Goal: Entertainment & Leisure: Consume media (video, audio)

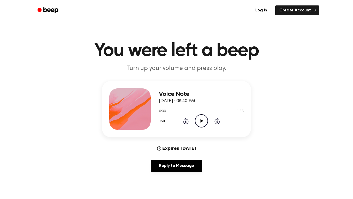
click at [193, 120] on div "1.0x Rewind 5 seconds Play Audio Skip 5 seconds" at bounding box center [201, 120] width 85 height 13
click at [203, 124] on icon "Play Audio" at bounding box center [201, 120] width 13 height 13
click at [198, 126] on icon "Pause Audio" at bounding box center [201, 120] width 13 height 13
click at [198, 119] on icon "Play Audio" at bounding box center [201, 120] width 13 height 13
click at [200, 120] on icon at bounding box center [201, 120] width 2 height 3
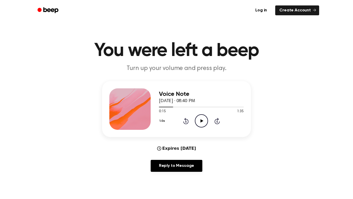
click at [188, 123] on icon "Rewind 5 seconds" at bounding box center [186, 120] width 6 height 7
click at [201, 123] on icon "Play Audio" at bounding box center [201, 120] width 13 height 13
click at [184, 119] on icon "Rewind 5 seconds" at bounding box center [186, 120] width 6 height 7
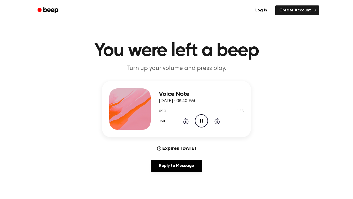
click at [204, 121] on icon "Pause Audio" at bounding box center [201, 120] width 13 height 13
click at [204, 121] on icon "Play Audio" at bounding box center [201, 120] width 13 height 13
click at [204, 121] on icon "Pause Audio" at bounding box center [201, 120] width 13 height 13
click at [204, 121] on icon "Play Audio" at bounding box center [201, 120] width 13 height 13
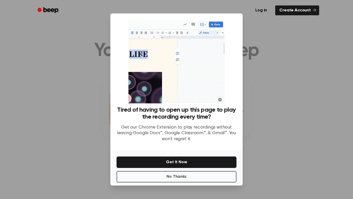
click at [306, 113] on div at bounding box center [176, 99] width 353 height 199
click at [198, 173] on button "No Thanks" at bounding box center [177, 176] width 120 height 11
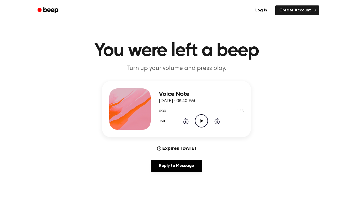
click at [198, 121] on icon "Play Audio" at bounding box center [201, 120] width 13 height 13
click at [198, 121] on icon "Pause Audio" at bounding box center [201, 120] width 13 height 13
click at [191, 120] on div "1.0x Rewind 5 seconds Play Audio Skip 5 seconds" at bounding box center [201, 120] width 85 height 13
click at [189, 120] on div "1.0x Rewind 5 seconds Play Audio Skip 5 seconds" at bounding box center [201, 120] width 85 height 13
click at [186, 121] on icon "Rewind 5 seconds" at bounding box center [186, 120] width 6 height 7
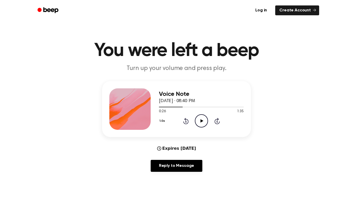
click at [199, 120] on icon "Play Audio" at bounding box center [201, 120] width 13 height 13
click at [199, 120] on icon "Pause Audio" at bounding box center [201, 120] width 13 height 13
click at [199, 120] on icon "Play Audio" at bounding box center [201, 120] width 13 height 13
click at [199, 120] on icon "Pause Audio" at bounding box center [201, 120] width 13 height 13
click at [199, 120] on icon "Play Audio" at bounding box center [201, 120] width 13 height 13
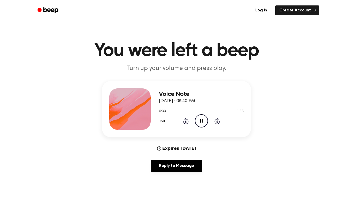
click at [199, 120] on icon "Pause Audio" at bounding box center [201, 120] width 13 height 13
click at [199, 120] on icon "Play Audio" at bounding box center [201, 120] width 13 height 13
click at [199, 120] on icon "Pause Audio" at bounding box center [201, 120] width 13 height 13
click at [199, 120] on icon "Play Audio" at bounding box center [201, 120] width 13 height 13
click at [199, 120] on icon "Pause Audio" at bounding box center [201, 120] width 13 height 13
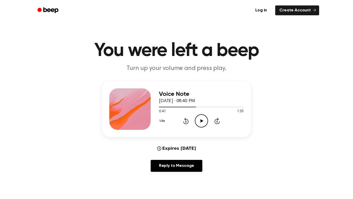
click at [188, 121] on icon "Rewind 5 seconds" at bounding box center [186, 120] width 6 height 7
click at [195, 119] on circle at bounding box center [201, 120] width 13 height 13
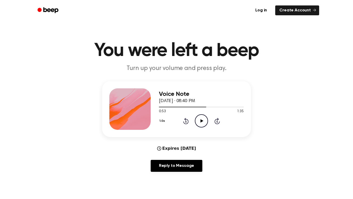
click at [190, 119] on div "1.0x Rewind 5 seconds Play Audio Skip 5 seconds" at bounding box center [201, 120] width 85 height 13
click at [184, 122] on icon "Rewind 5 seconds" at bounding box center [186, 120] width 6 height 7
click at [200, 121] on icon at bounding box center [201, 120] width 3 height 3
click at [200, 121] on icon at bounding box center [201, 120] width 2 height 3
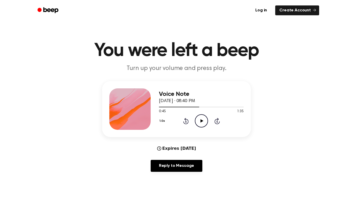
click at [200, 121] on icon at bounding box center [201, 120] width 3 height 3
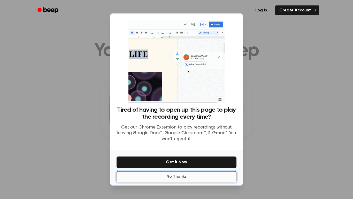
click at [179, 174] on button "No Thanks" at bounding box center [177, 176] width 120 height 11
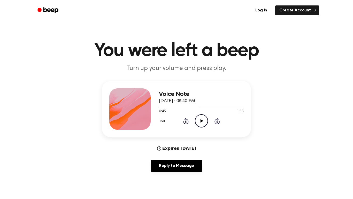
click at [200, 121] on icon "Play Audio" at bounding box center [201, 120] width 13 height 13
click at [200, 121] on icon "Pause Audio" at bounding box center [201, 120] width 13 height 13
click at [200, 121] on icon "Play Audio" at bounding box center [201, 120] width 13 height 13
click at [200, 121] on icon "Pause Audio" at bounding box center [201, 120] width 13 height 13
click at [187, 121] on icon "Rewind 5 seconds" at bounding box center [186, 120] width 6 height 7
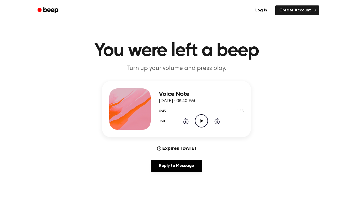
click at [204, 120] on icon "Play Audio" at bounding box center [201, 120] width 13 height 13
click at [201, 120] on icon "Pause Audio" at bounding box center [201, 120] width 13 height 13
click at [201, 120] on icon at bounding box center [201, 120] width 3 height 3
click at [201, 120] on icon "Pause Audio" at bounding box center [201, 120] width 13 height 13
click at [201, 120] on icon at bounding box center [201, 120] width 3 height 3
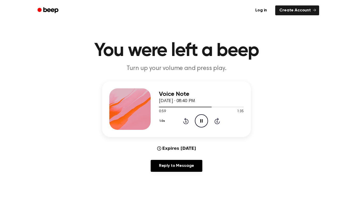
click at [201, 120] on icon "Pause Audio" at bounding box center [201, 120] width 13 height 13
click at [201, 120] on icon at bounding box center [201, 120] width 3 height 3
click at [194, 117] on div "1.0x Rewind 5 seconds Pause Audio Skip 5 seconds" at bounding box center [201, 120] width 85 height 13
click at [186, 120] on icon at bounding box center [185, 121] width 5 height 6
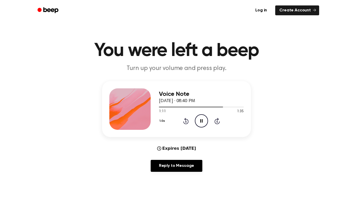
click at [186, 120] on icon at bounding box center [185, 121] width 5 height 6
click at [196, 120] on icon "Pause Audio" at bounding box center [201, 120] width 13 height 13
click at [196, 120] on icon "Play Audio" at bounding box center [201, 120] width 13 height 13
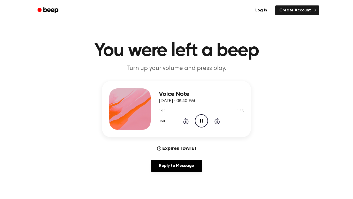
click at [196, 120] on icon "Pause Audio" at bounding box center [201, 120] width 13 height 13
click at [189, 118] on div "1.0x Rewind 5 seconds Play Audio Skip 5 seconds" at bounding box center [201, 120] width 85 height 13
click at [187, 119] on icon at bounding box center [185, 121] width 5 height 6
click at [203, 121] on icon "Play Audio" at bounding box center [201, 120] width 13 height 13
click at [203, 121] on icon "Pause Audio" at bounding box center [201, 120] width 13 height 13
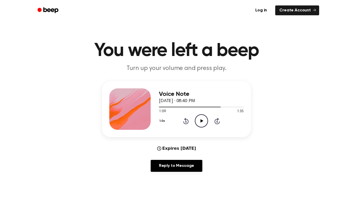
click at [203, 121] on icon "Play Audio" at bounding box center [201, 120] width 13 height 13
click at [203, 121] on icon "Pause Audio" at bounding box center [201, 120] width 13 height 13
click at [203, 121] on icon "Play Audio" at bounding box center [201, 120] width 13 height 13
click at [203, 121] on icon "Pause Audio" at bounding box center [201, 120] width 13 height 13
click at [203, 121] on icon at bounding box center [201, 120] width 3 height 3
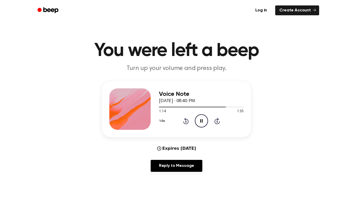
click at [203, 121] on icon "Pause Audio" at bounding box center [201, 120] width 13 height 13
click at [203, 121] on icon at bounding box center [201, 120] width 3 height 3
